Goal: Task Accomplishment & Management: Use online tool/utility

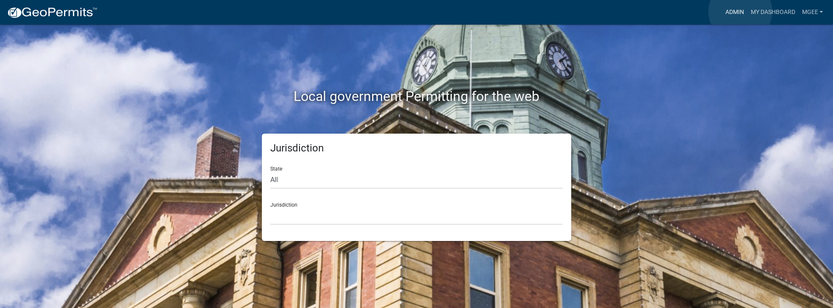
click at [740, 11] on link "Admin" at bounding box center [734, 12] width 25 height 16
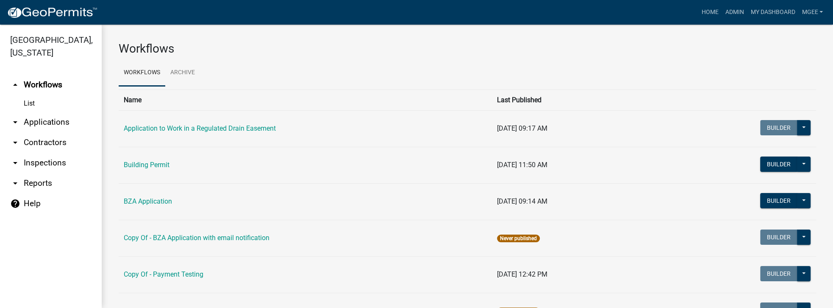
click at [46, 112] on link "arrow_drop_down Applications" at bounding box center [51, 122] width 102 height 20
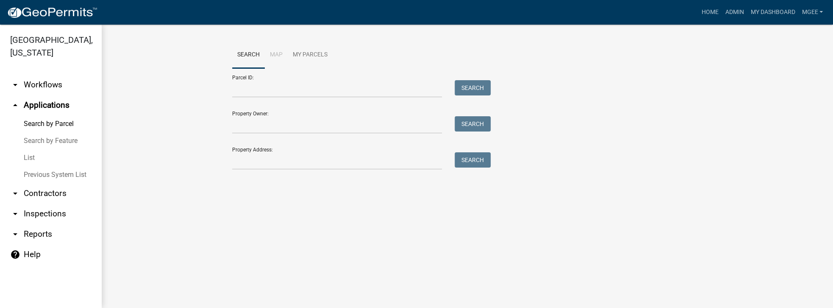
click at [36, 149] on link "List" at bounding box center [51, 157] width 102 height 17
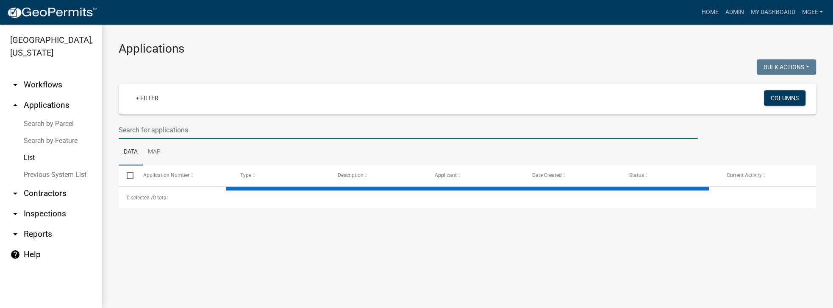
click at [128, 131] on input "text" at bounding box center [408, 129] width 579 height 17
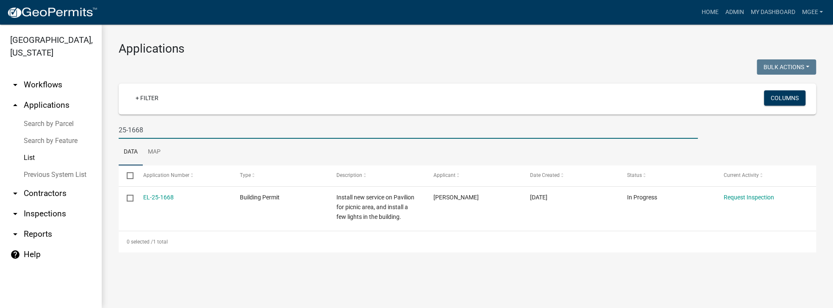
type input "25-1668"
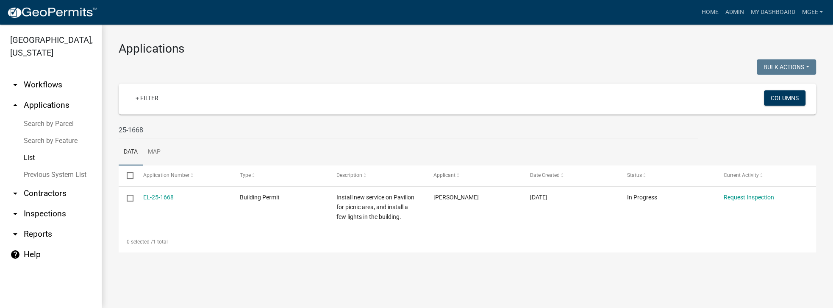
click at [41, 203] on link "arrow_drop_down Inspections" at bounding box center [51, 213] width 102 height 20
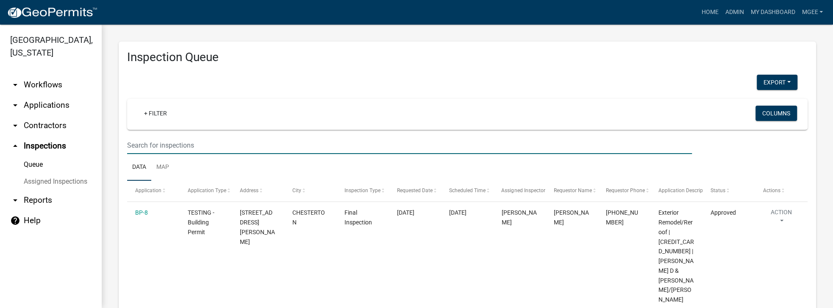
click at [142, 144] on input "text" at bounding box center [409, 144] width 565 height 17
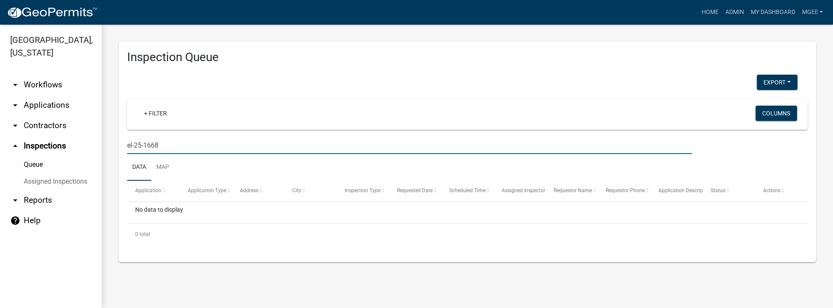
type input "el-25-1668"
click at [53, 95] on link "arrow_drop_down Applications" at bounding box center [51, 105] width 102 height 20
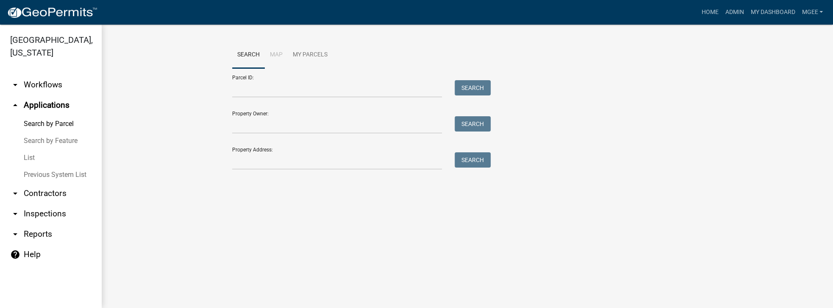
click at [33, 149] on link "List" at bounding box center [51, 157] width 102 height 17
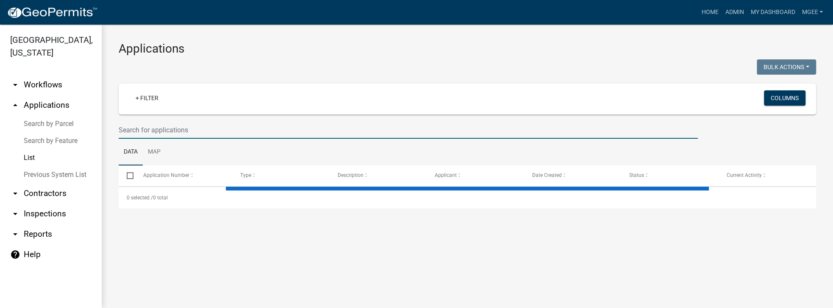
click at [139, 134] on input "text" at bounding box center [408, 129] width 579 height 17
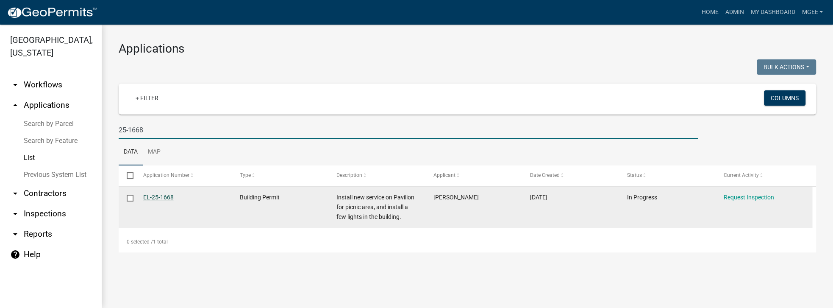
type input "25-1668"
click at [158, 197] on link "EL-25-1668" at bounding box center [158, 197] width 31 height 7
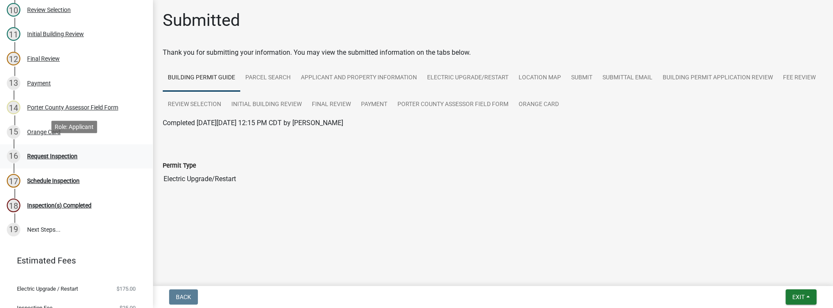
scroll to position [339, 0]
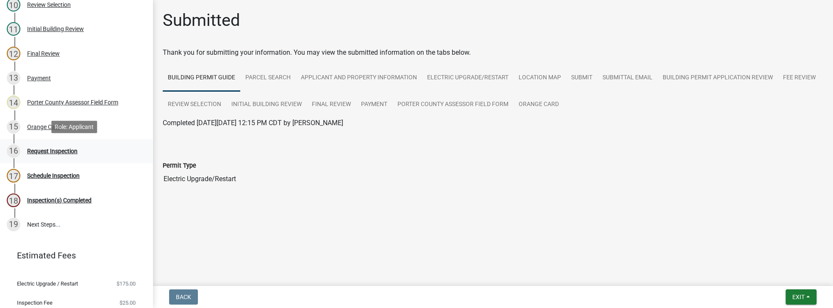
click at [69, 151] on div "Request Inspection" at bounding box center [52, 151] width 50 height 6
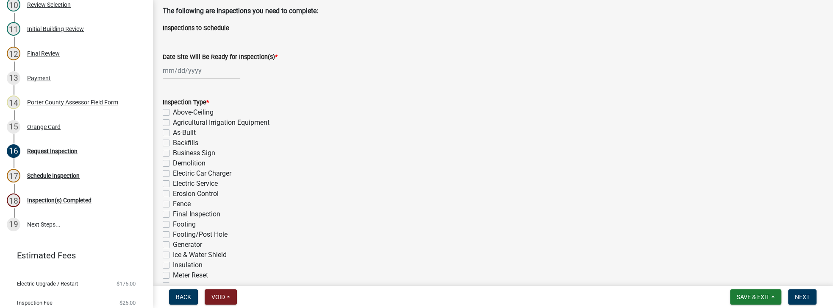
scroll to position [121, 0]
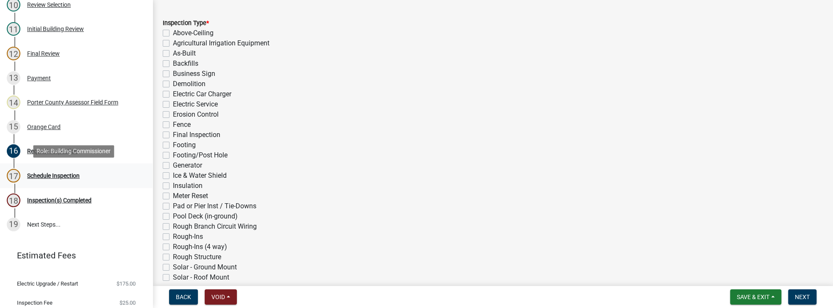
click at [40, 173] on div "Schedule Inspection" at bounding box center [53, 176] width 53 height 6
click at [55, 173] on div "Schedule Inspection" at bounding box center [53, 176] width 53 height 6
click at [748, 293] on span "Save & Exit" at bounding box center [753, 296] width 33 height 7
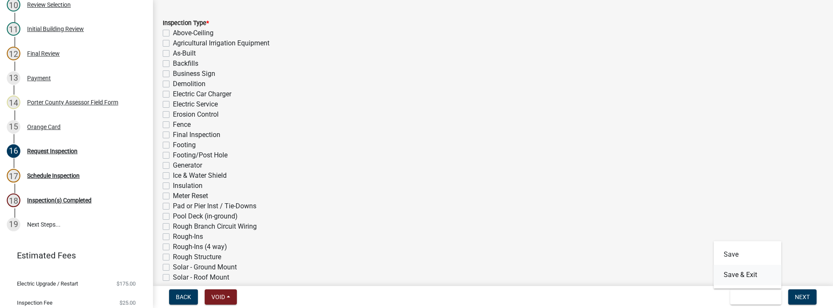
click at [734, 274] on button "Save & Exit" at bounding box center [748, 274] width 68 height 20
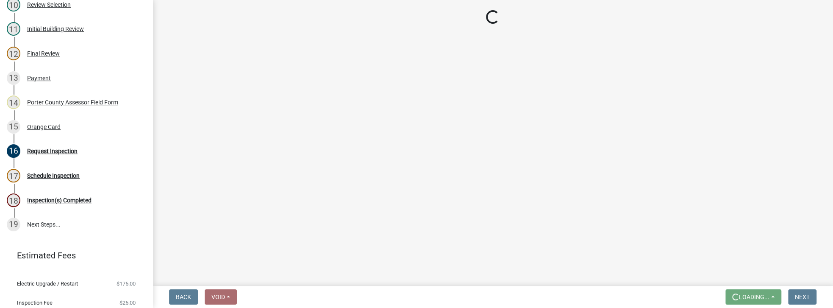
scroll to position [0, 0]
